Goal: Information Seeking & Learning: Learn about a topic

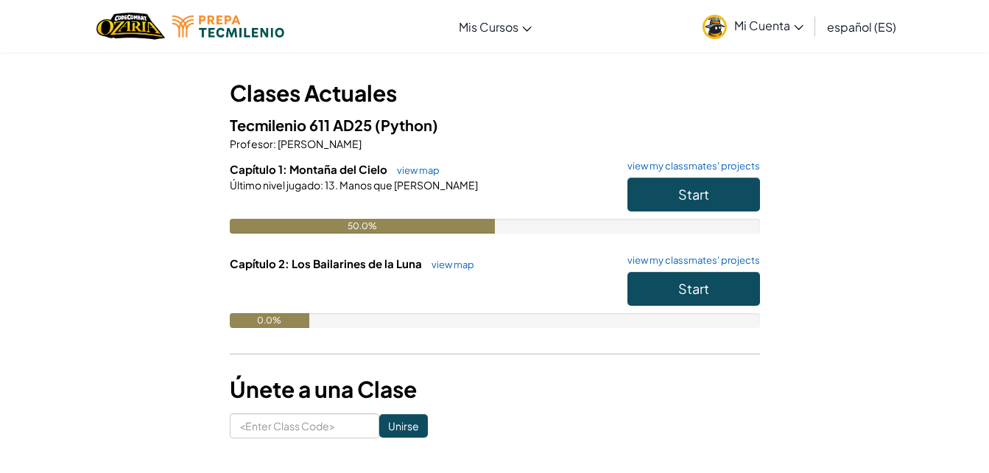
scroll to position [64, 0]
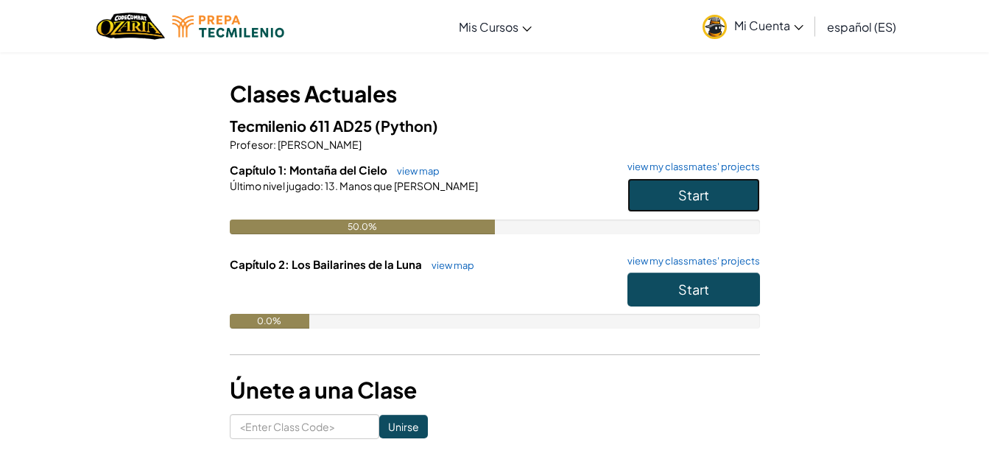
click at [642, 201] on button "Start" at bounding box center [694, 195] width 133 height 34
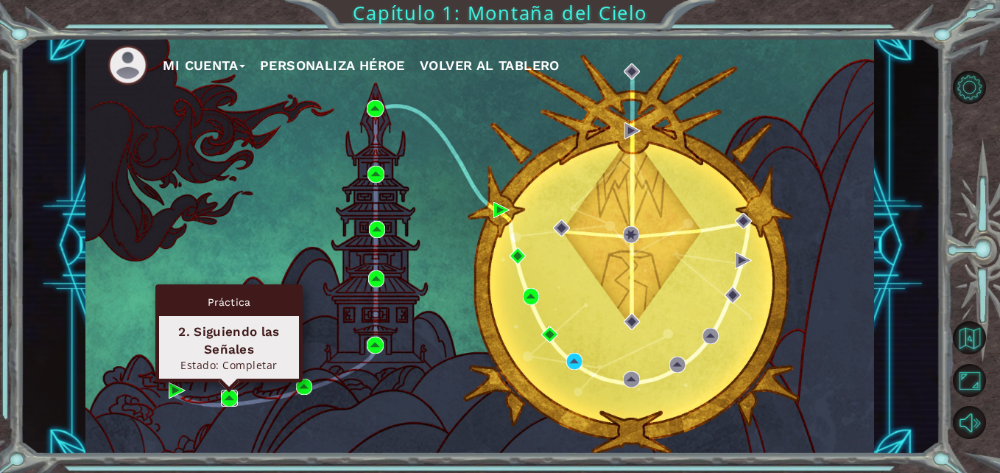
click at [230, 396] on img at bounding box center [229, 398] width 16 height 16
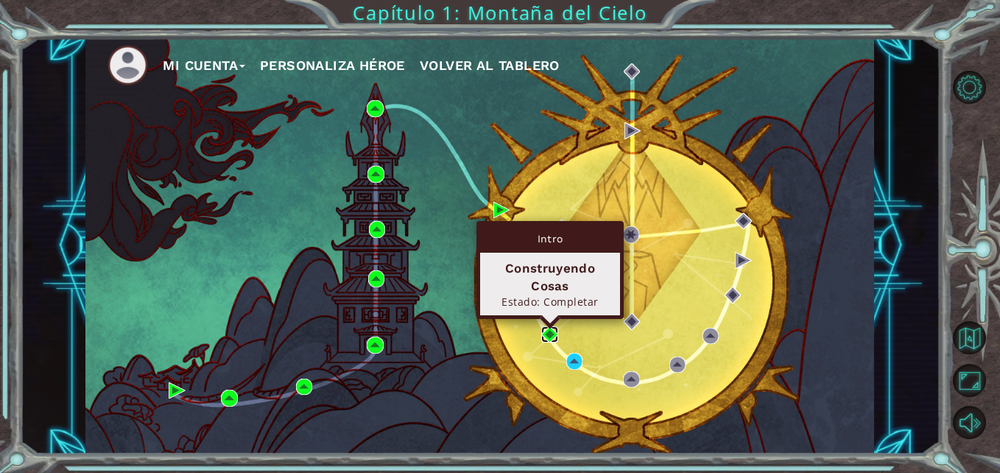
click at [547, 330] on img at bounding box center [549, 334] width 16 height 16
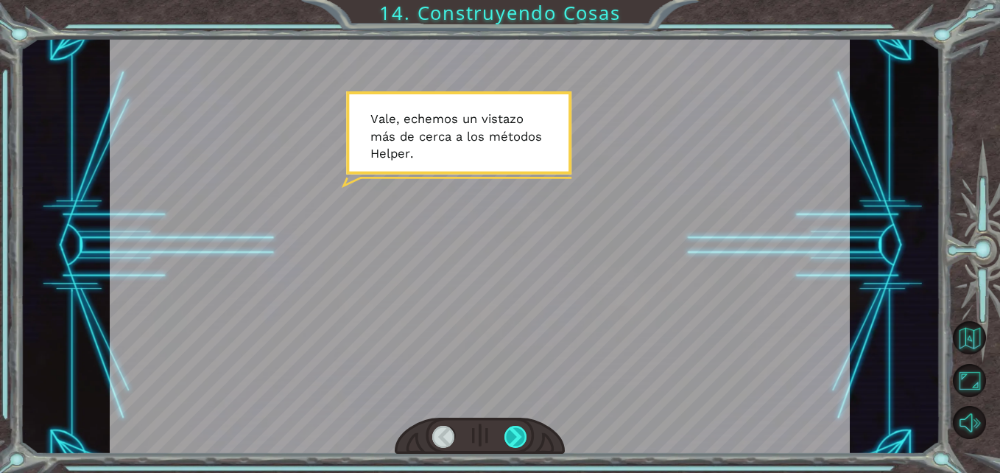
click at [518, 437] on div at bounding box center [516, 437] width 23 height 23
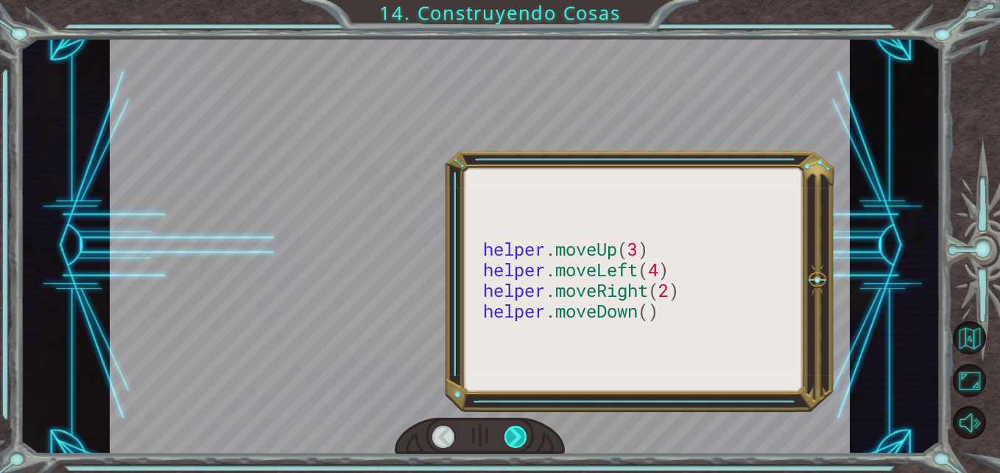
click at [518, 437] on div at bounding box center [516, 437] width 23 height 23
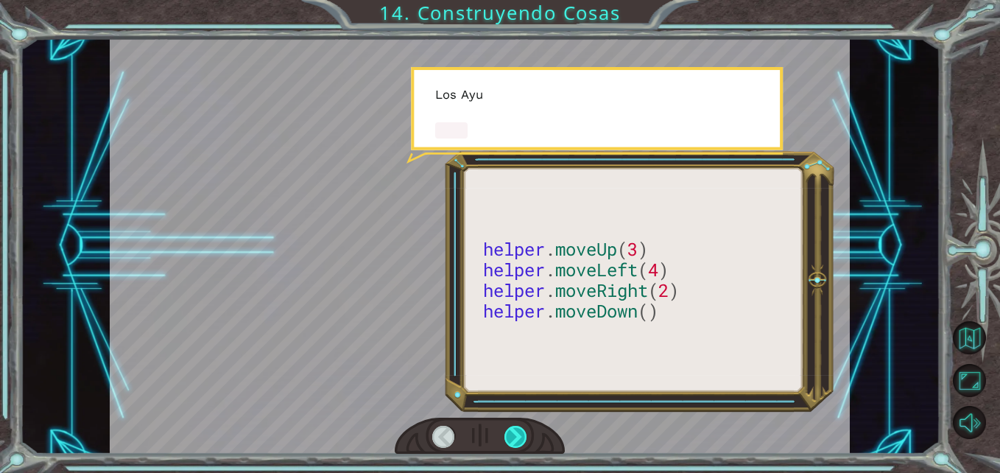
click at [518, 437] on div at bounding box center [516, 437] width 23 height 23
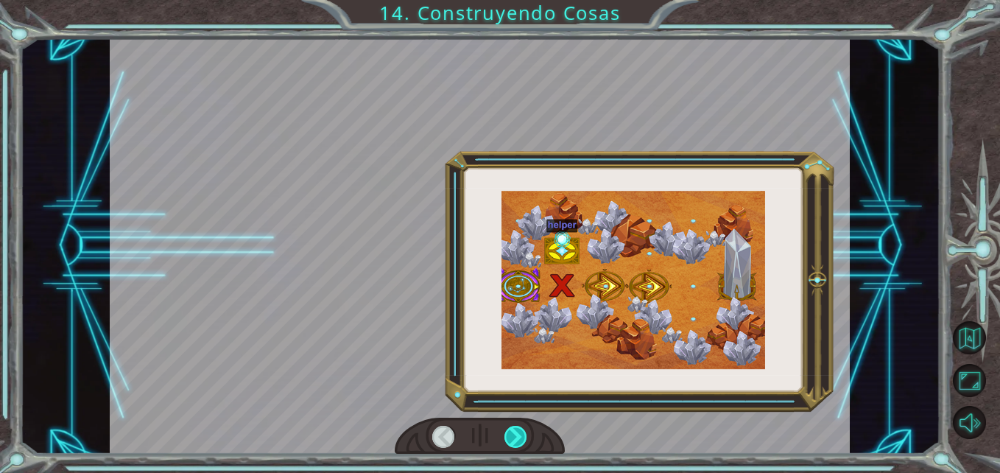
click at [518, 437] on div at bounding box center [516, 437] width 23 height 23
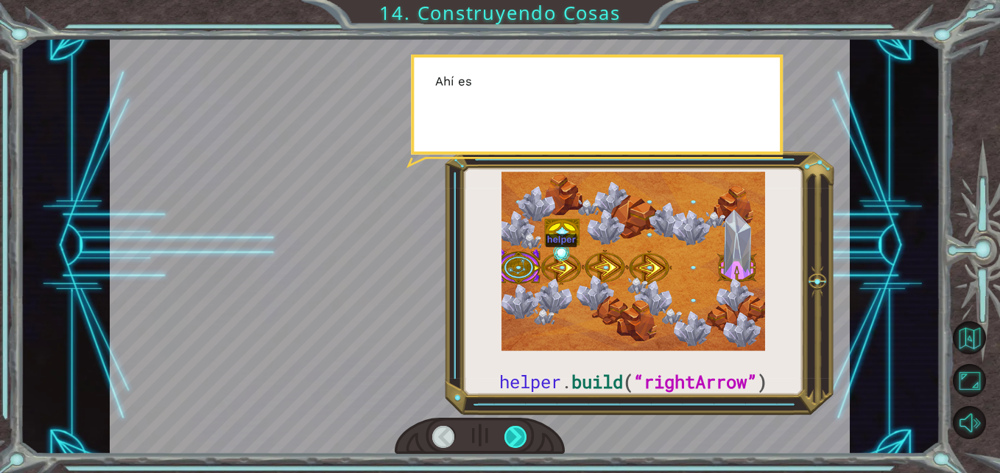
click at [518, 437] on div at bounding box center [516, 437] width 23 height 23
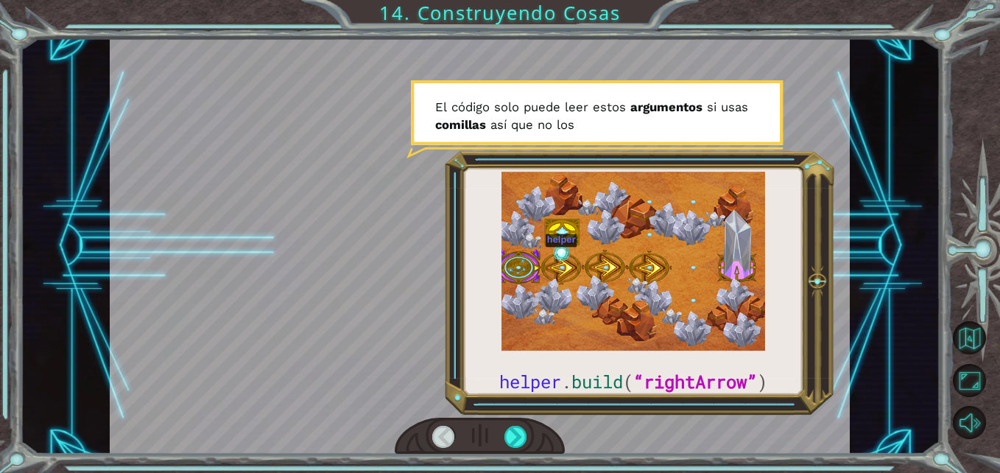
click at [442, 440] on div at bounding box center [443, 437] width 23 height 23
click at [520, 431] on div at bounding box center [516, 437] width 23 height 23
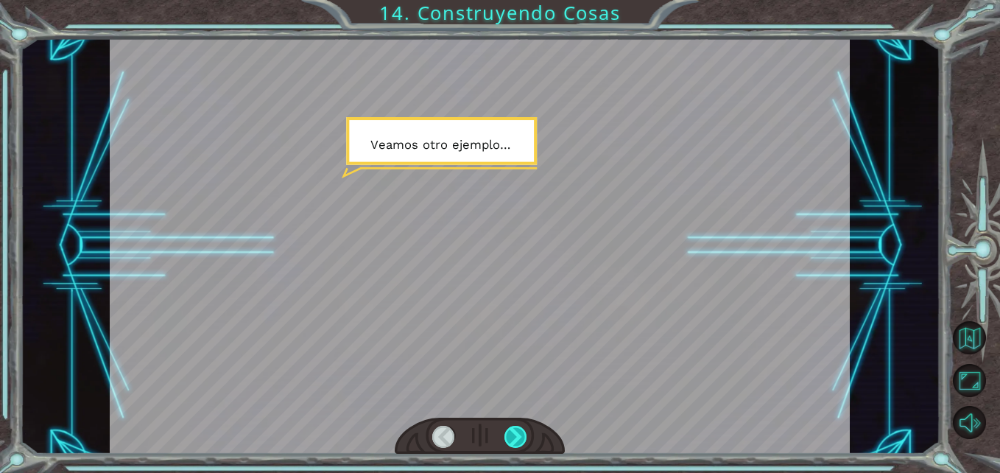
click at [520, 431] on div at bounding box center [516, 437] width 23 height 23
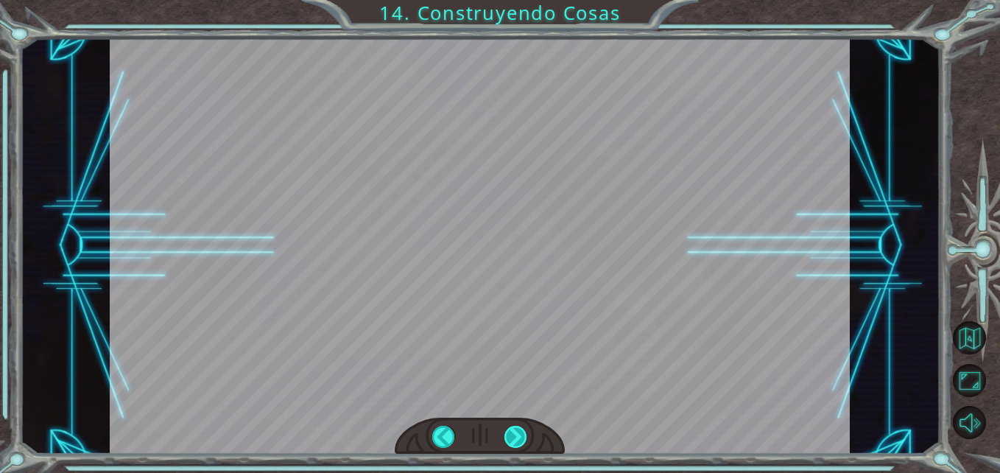
click at [520, 431] on div at bounding box center [516, 437] width 23 height 23
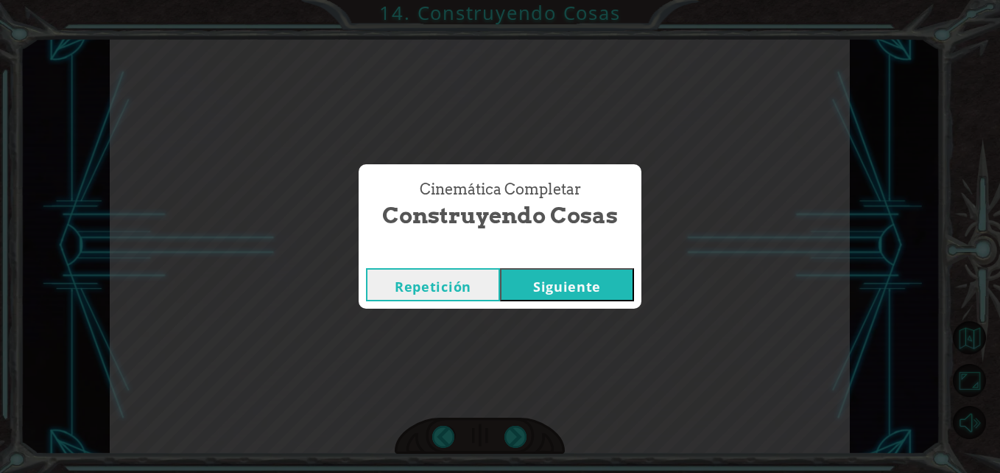
click at [607, 291] on button "Siguiente" at bounding box center [567, 284] width 134 height 33
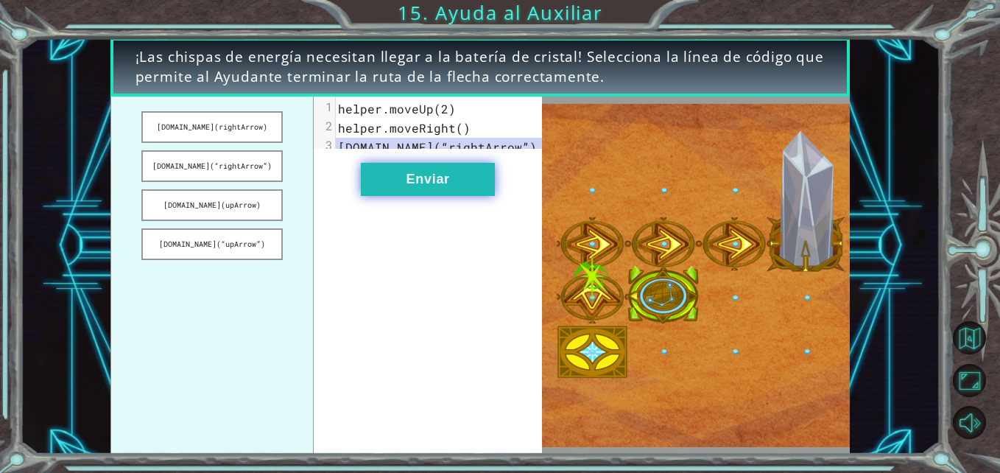
click at [441, 196] on button "Enviar" at bounding box center [428, 179] width 134 height 33
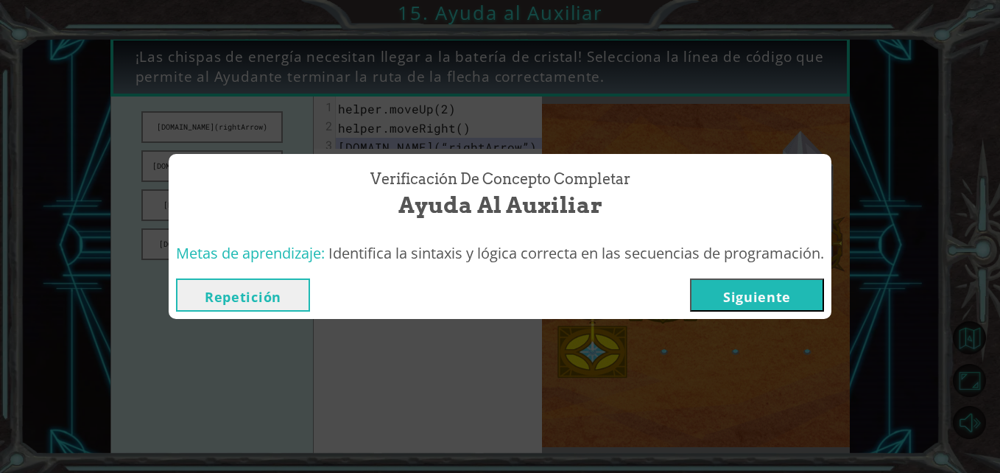
click at [743, 304] on button "Siguiente" at bounding box center [757, 294] width 134 height 33
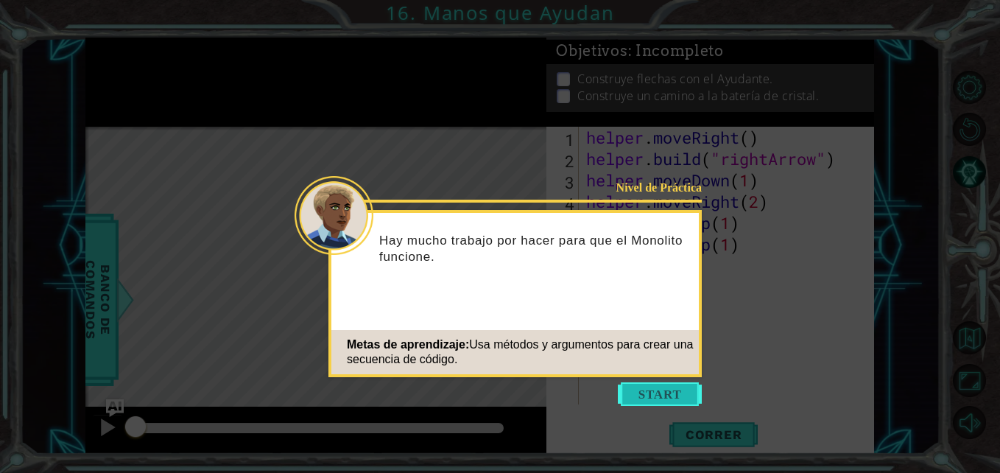
click at [669, 394] on button "Start" at bounding box center [660, 394] width 84 height 24
